Goal: Transaction & Acquisition: Obtain resource

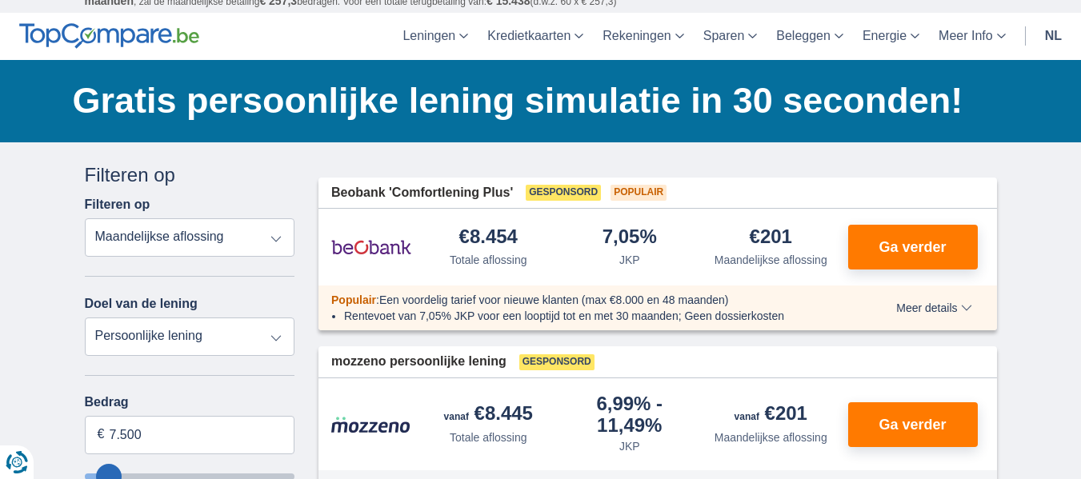
scroll to position [80, 0]
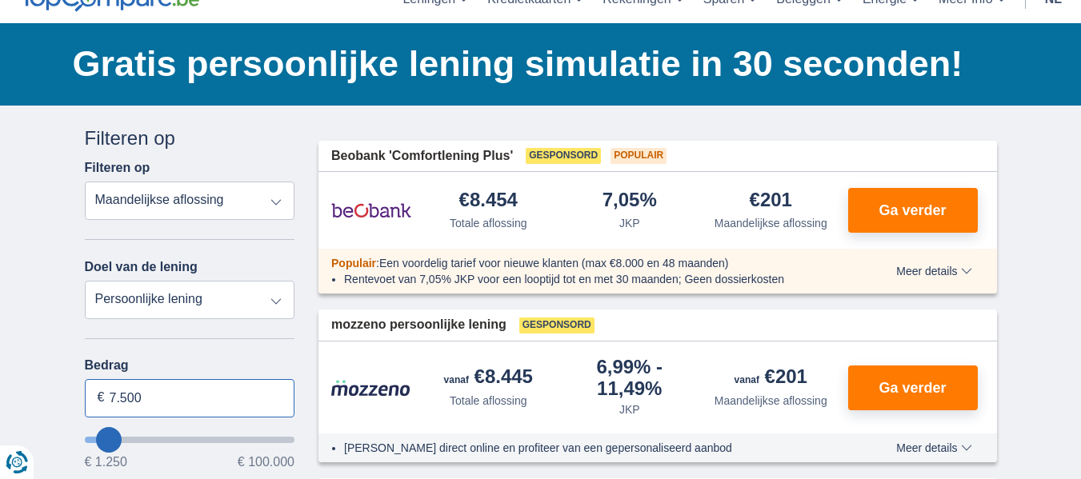
drag, startPoint x: 145, startPoint y: 397, endPoint x: 70, endPoint y: 399, distance: 75.3
click at [89, 406] on input "7.500" at bounding box center [190, 398] width 211 height 38
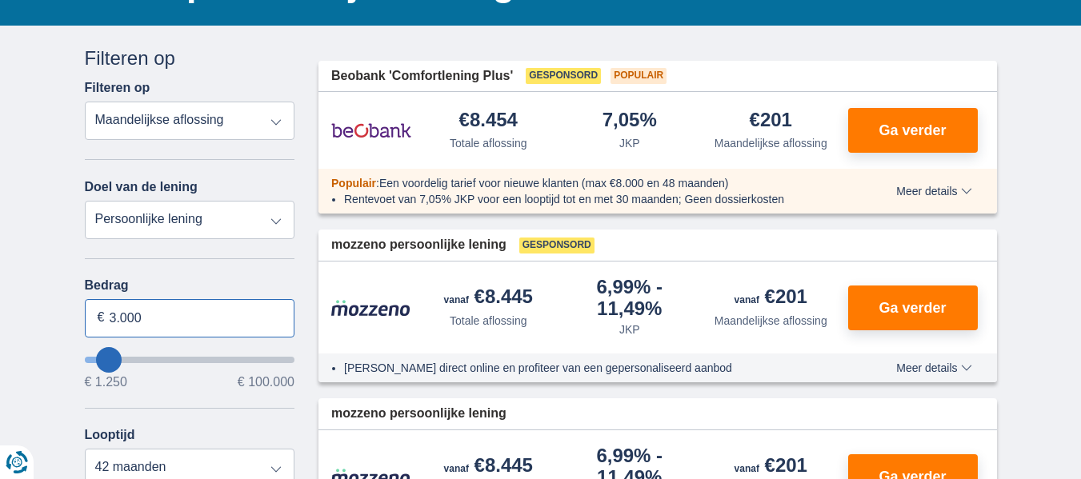
scroll to position [240, 0]
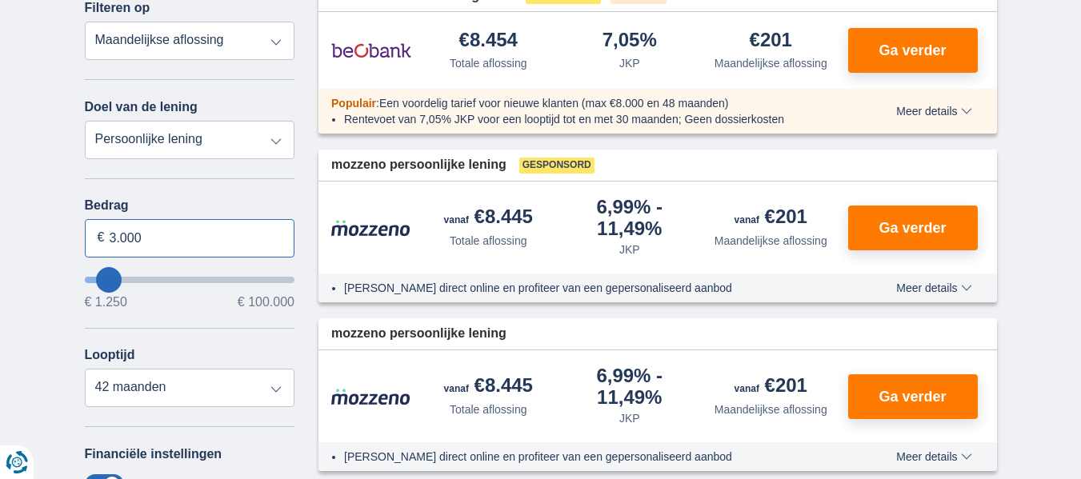
type input "3.000"
type input "3250"
select select "30"
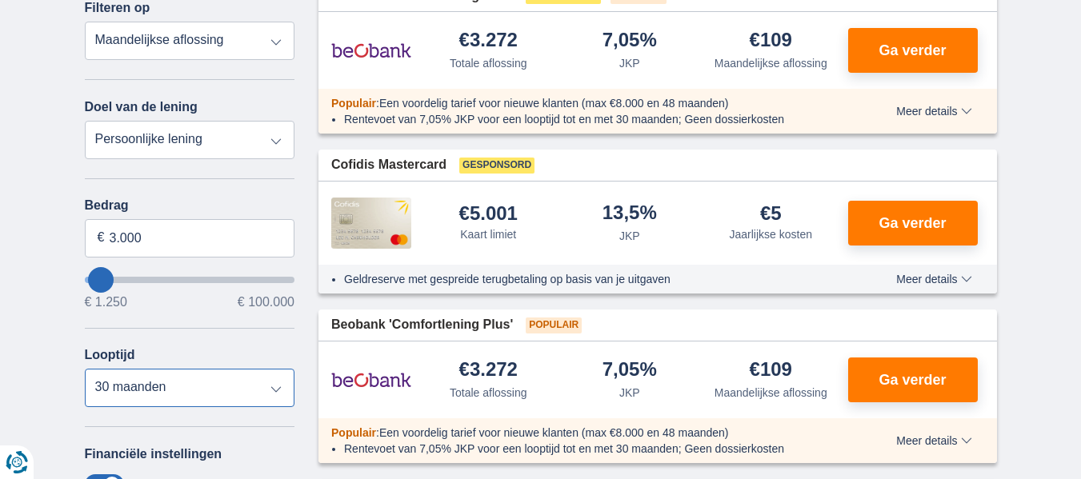
click at [85, 369] on select "12 maanden 18 maanden 24 maanden 30 maanden" at bounding box center [190, 388] width 211 height 38
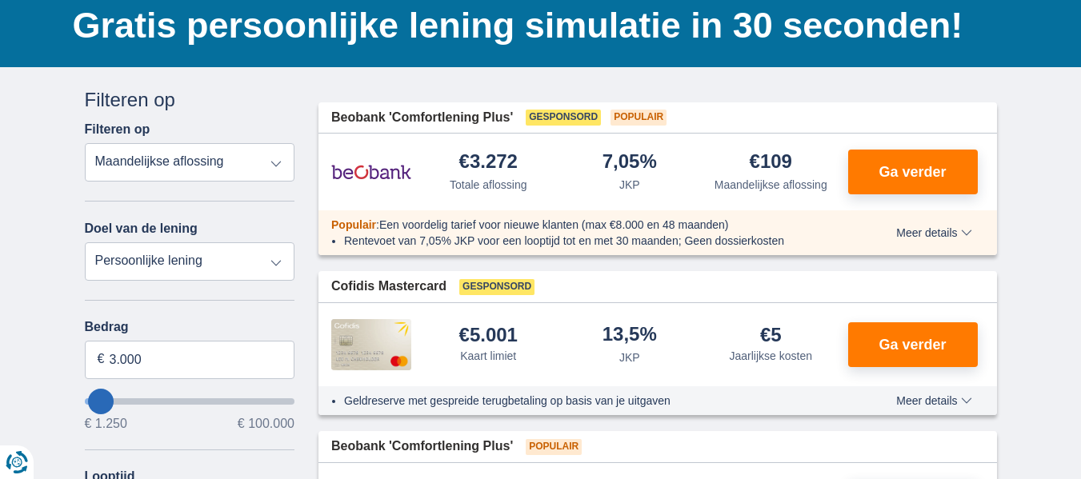
scroll to position [80, 0]
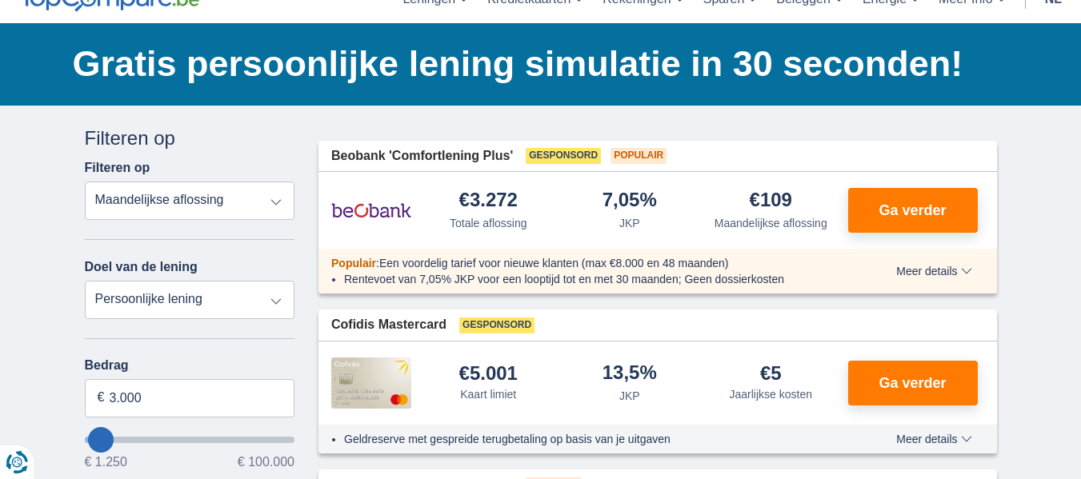
click at [964, 269] on span "Meer details" at bounding box center [933, 271] width 75 height 11
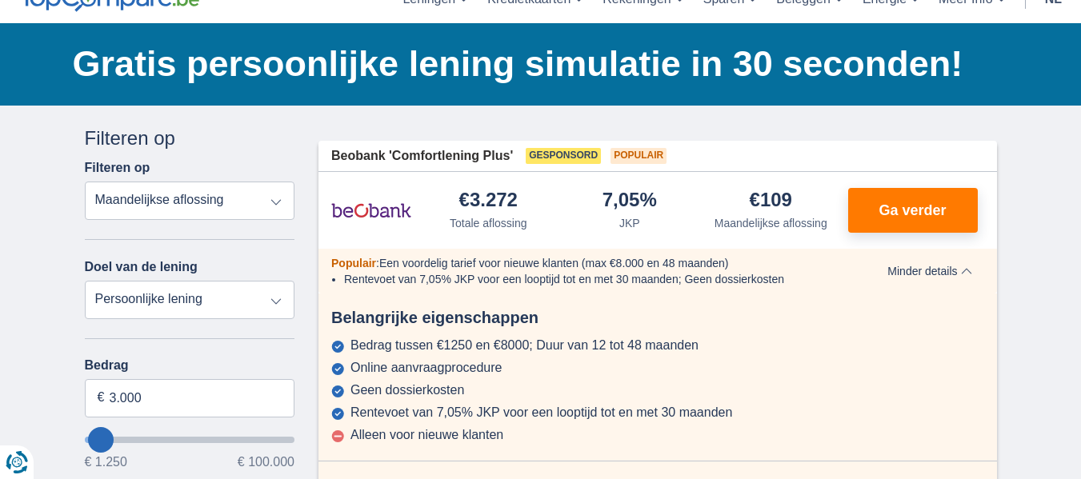
click at [964, 269] on span "Minder details" at bounding box center [930, 271] width 84 height 11
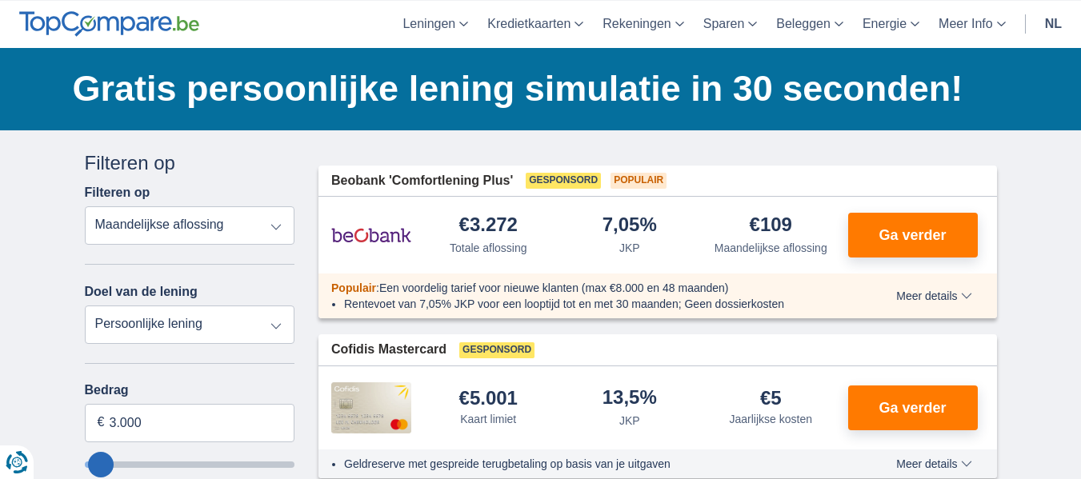
scroll to position [0, 0]
